Goal: Book appointment/travel/reservation

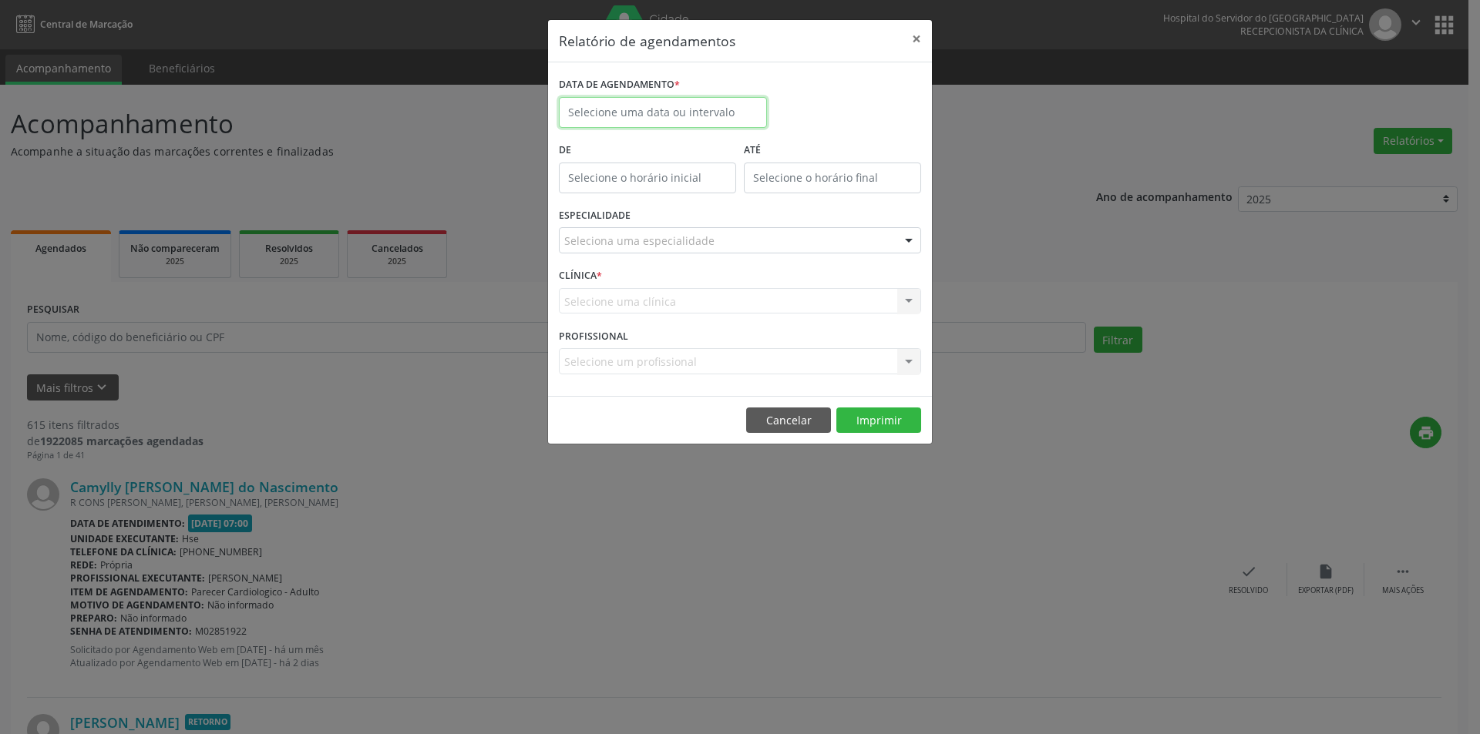
click at [623, 113] on input "text" at bounding box center [663, 112] width 208 height 31
click at [640, 257] on span "16" at bounding box center [643, 255] width 30 height 30
type input "[DATE]"
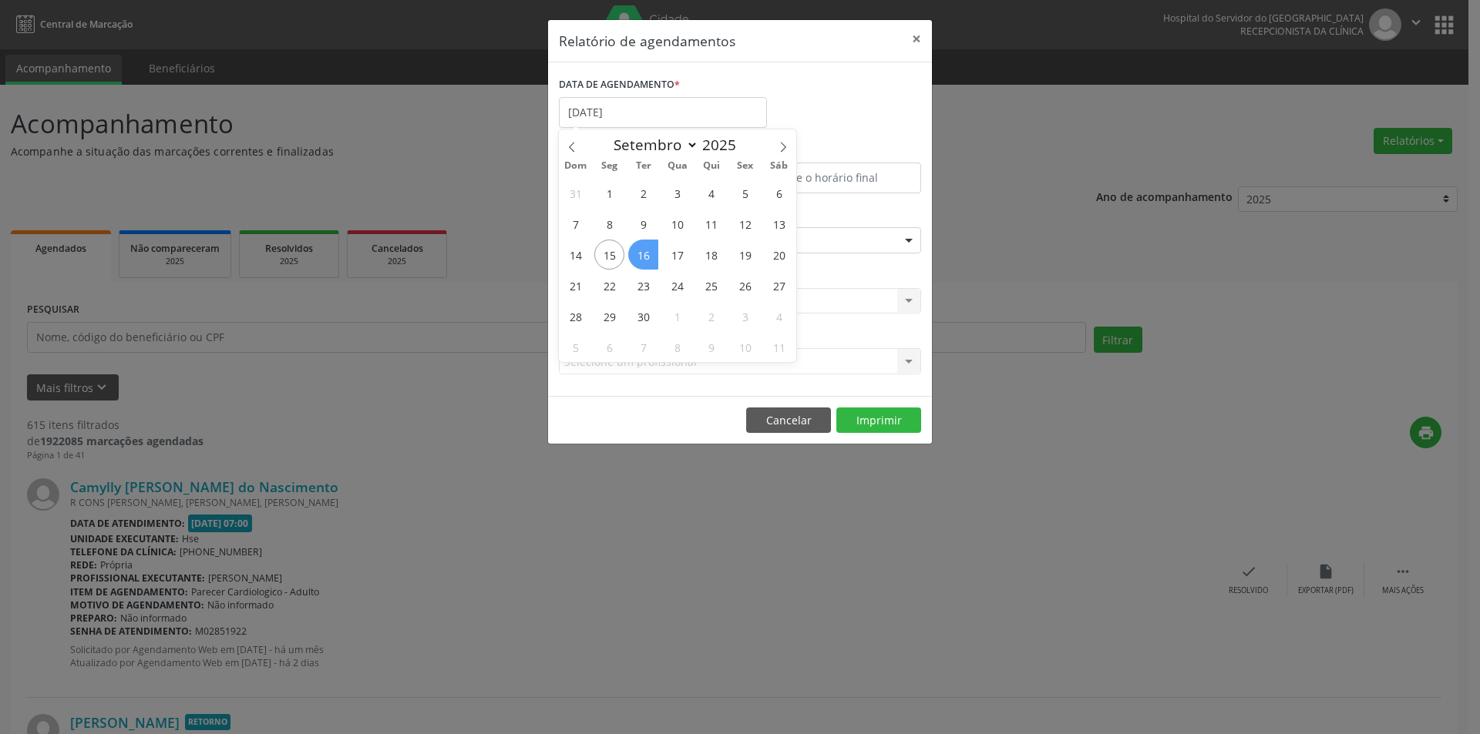
click at [640, 257] on span "16" at bounding box center [643, 255] width 30 height 30
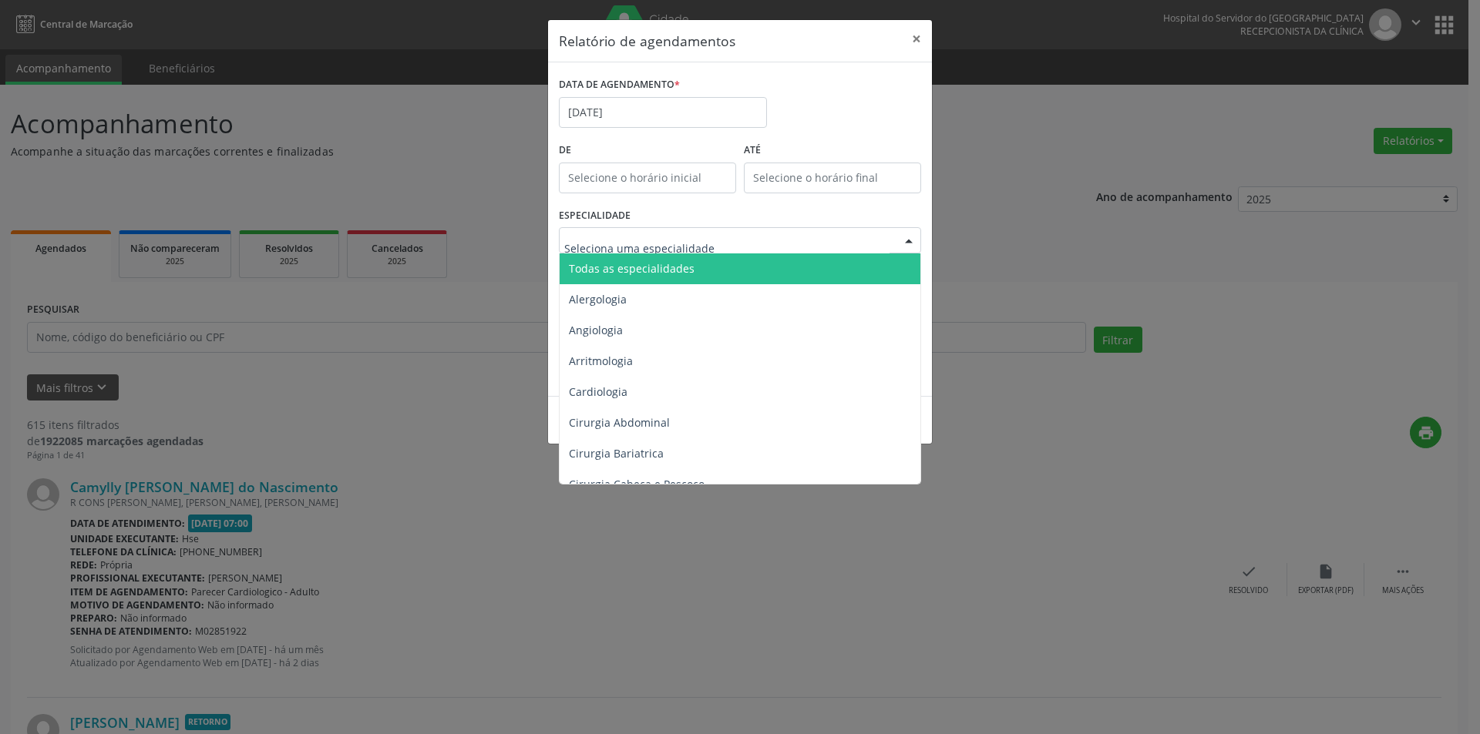
click at [637, 270] on span "Todas as especialidades" at bounding box center [632, 268] width 126 height 15
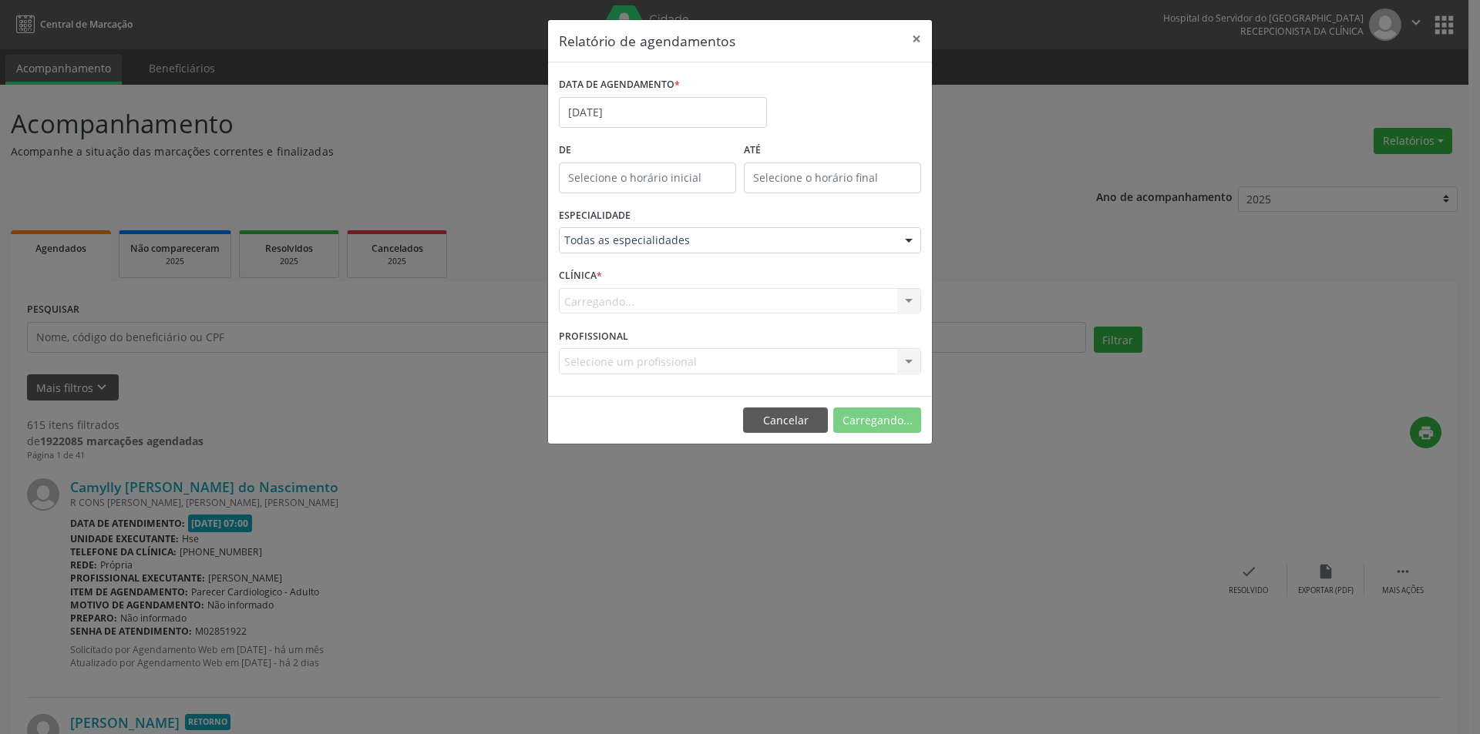
click at [649, 301] on div "Carregando... Nenhum resultado encontrado para: " " Não há nenhuma opção para s…" at bounding box center [740, 301] width 362 height 26
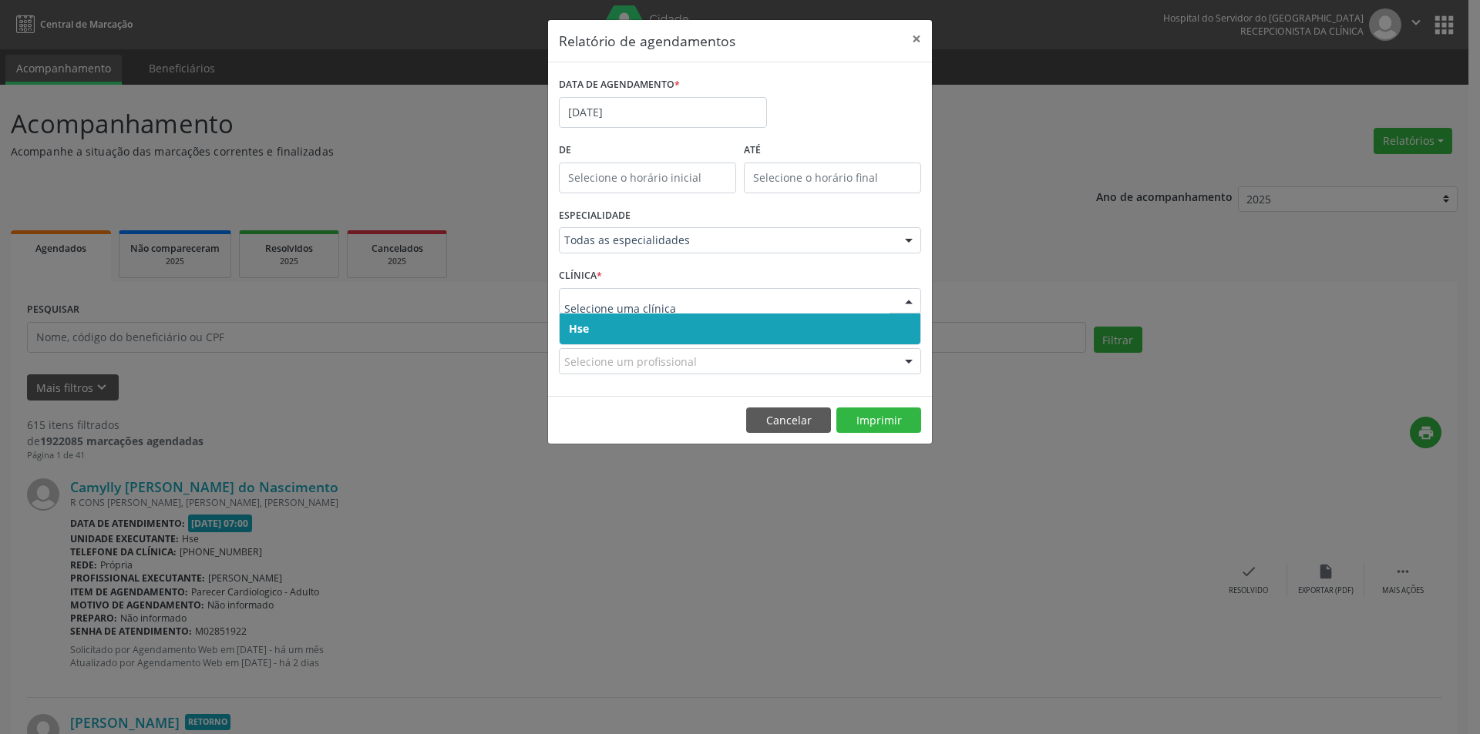
click at [652, 321] on span "Hse" at bounding box center [739, 329] width 361 height 31
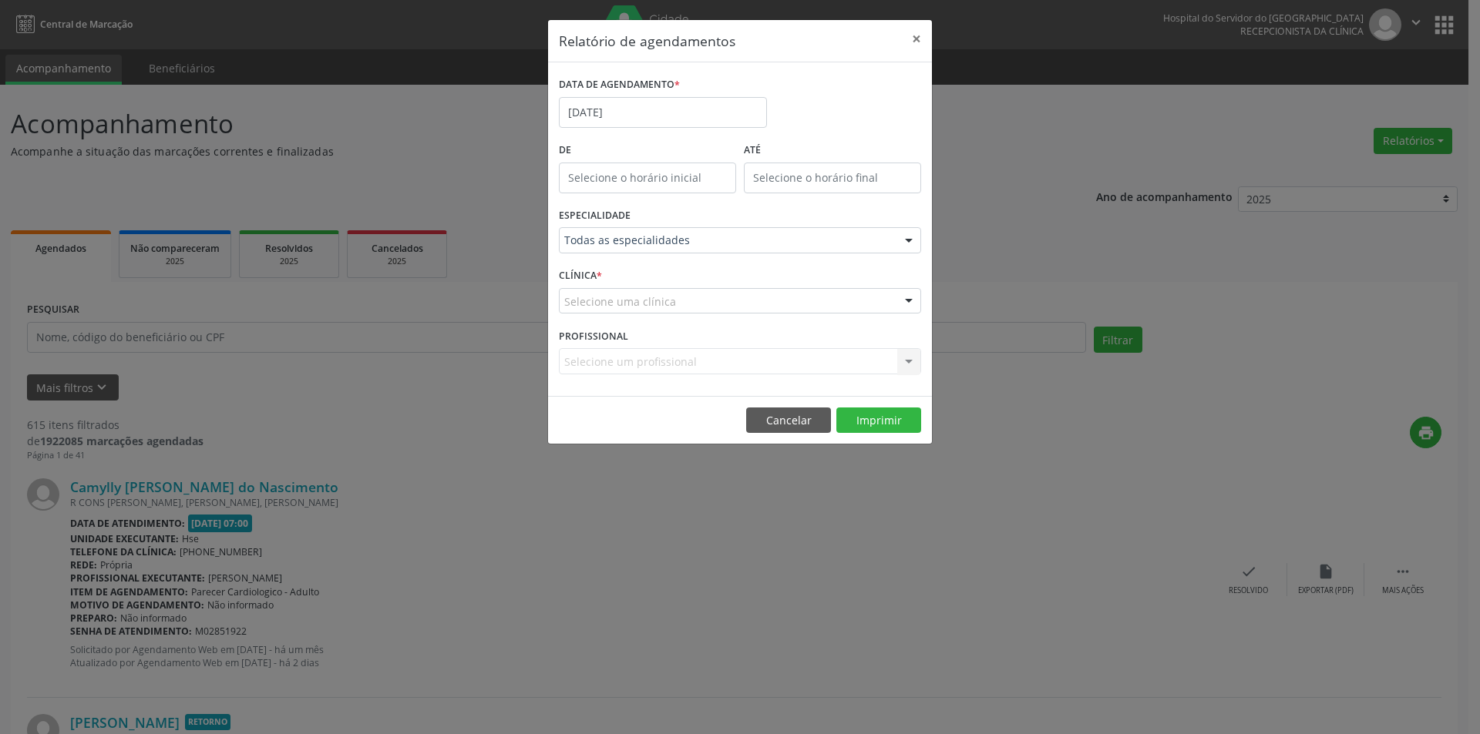
drag, startPoint x: 655, startPoint y: 314, endPoint x: 660, endPoint y: 299, distance: 15.6
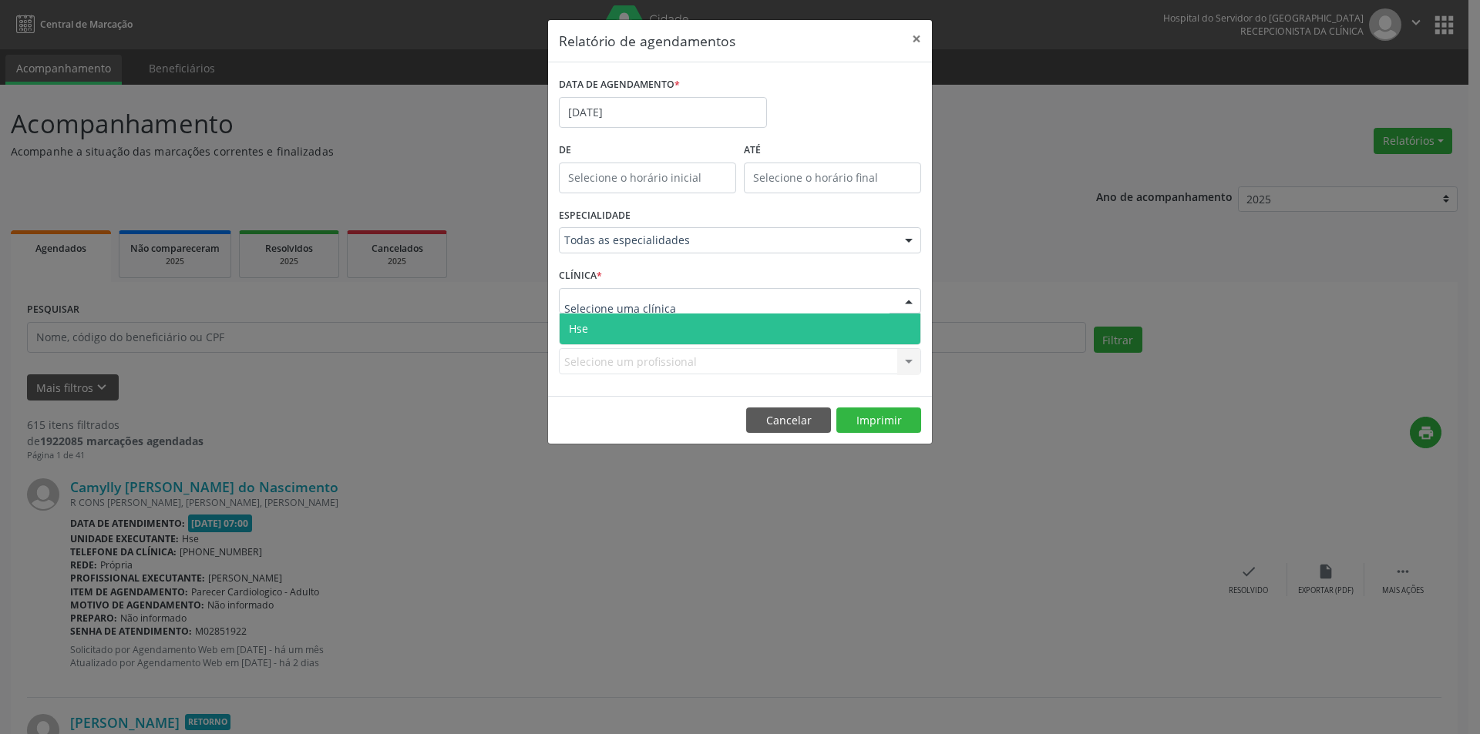
click at [660, 334] on span "Hse" at bounding box center [739, 329] width 361 height 31
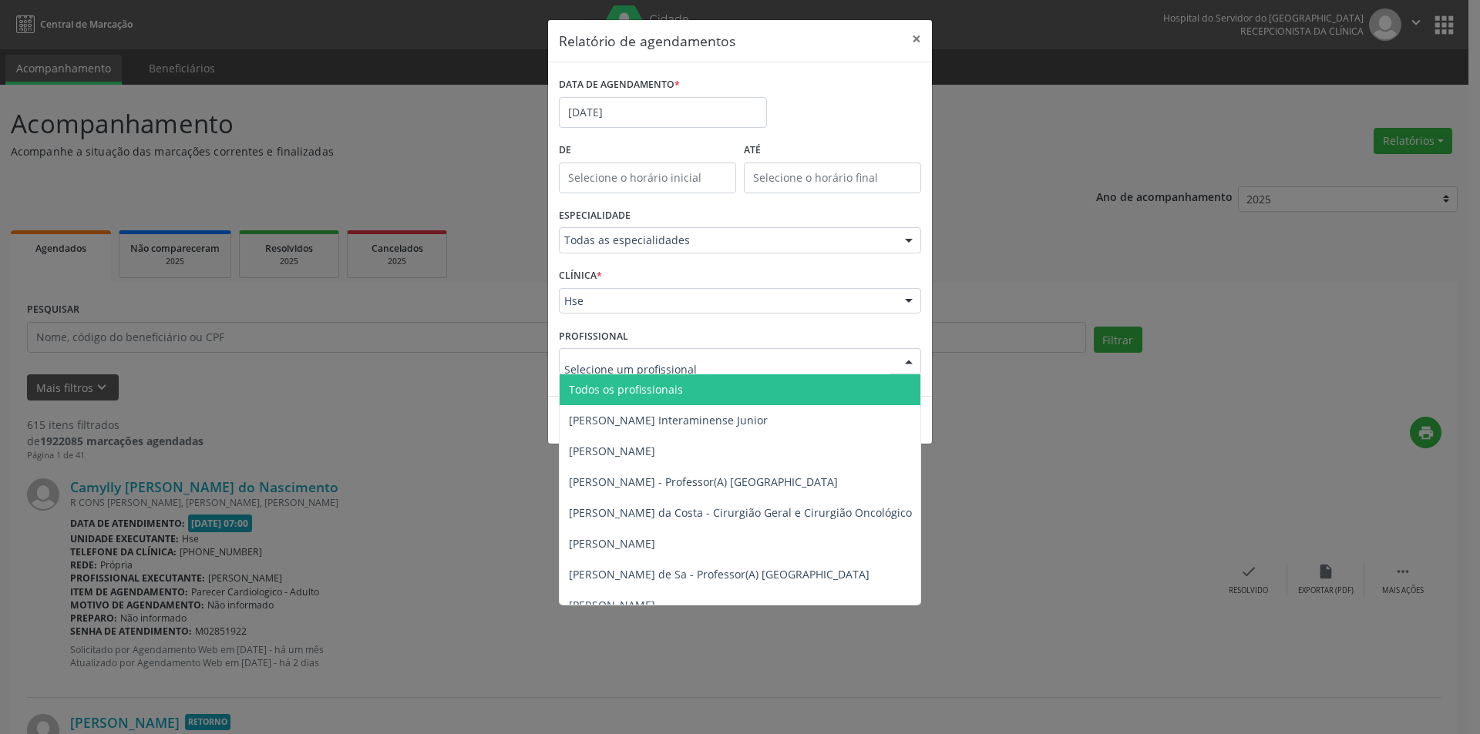
click at [680, 390] on span "Todos os profissionais" at bounding box center [626, 389] width 114 height 15
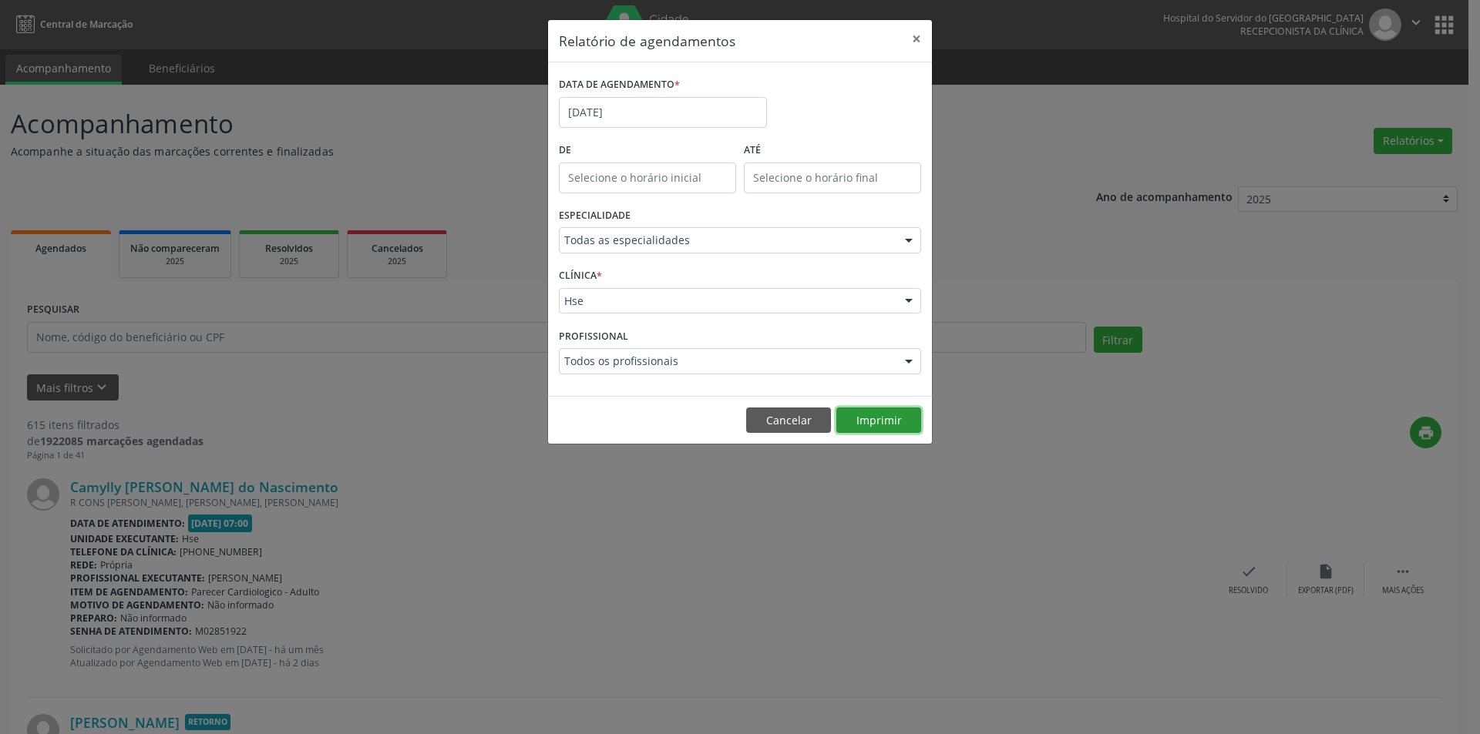
click at [849, 420] on button "Imprimir" at bounding box center [878, 421] width 85 height 26
